Goal: Transaction & Acquisition: Purchase product/service

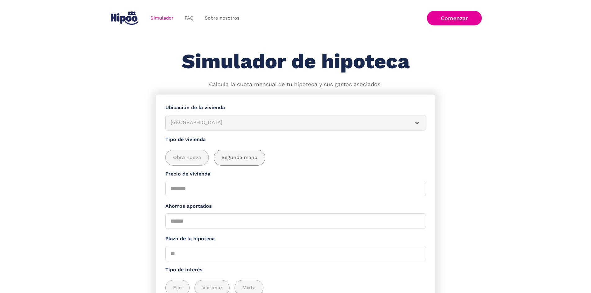
click at [252, 165] on div "add_description_here" at bounding box center [239, 157] width 51 height 15
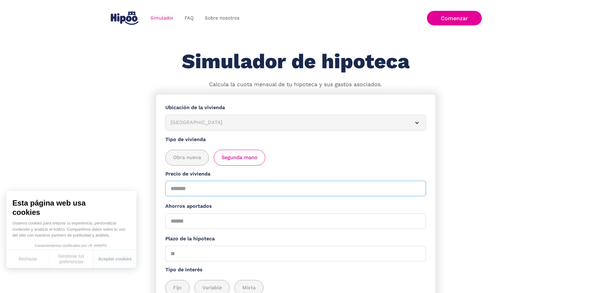
click at [200, 191] on input "Precio de vivienda" at bounding box center [295, 189] width 261 height 16
type input "*"
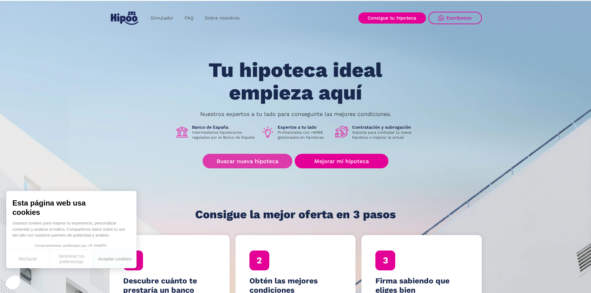
click at [260, 159] on link "Buscar nueva hipoteca" at bounding box center [248, 161] width 90 height 15
click at [231, 163] on link "Buscar nueva hipoteca" at bounding box center [248, 161] width 90 height 15
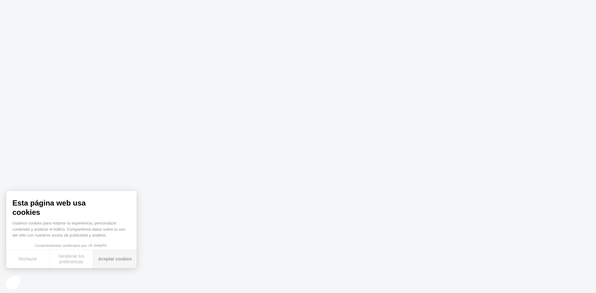
click at [115, 262] on button "Aceptar cookies" at bounding box center [114, 259] width 43 height 18
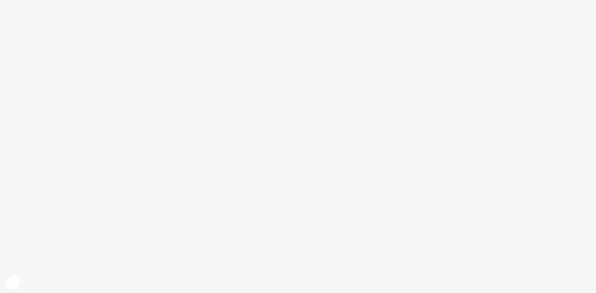
click at [246, 197] on body "Texto original Valora esta traducción Tu opinión servirá para ayudar a mejorar …" at bounding box center [298, 146] width 596 height 293
